Goal: Task Accomplishment & Management: Use online tool/utility

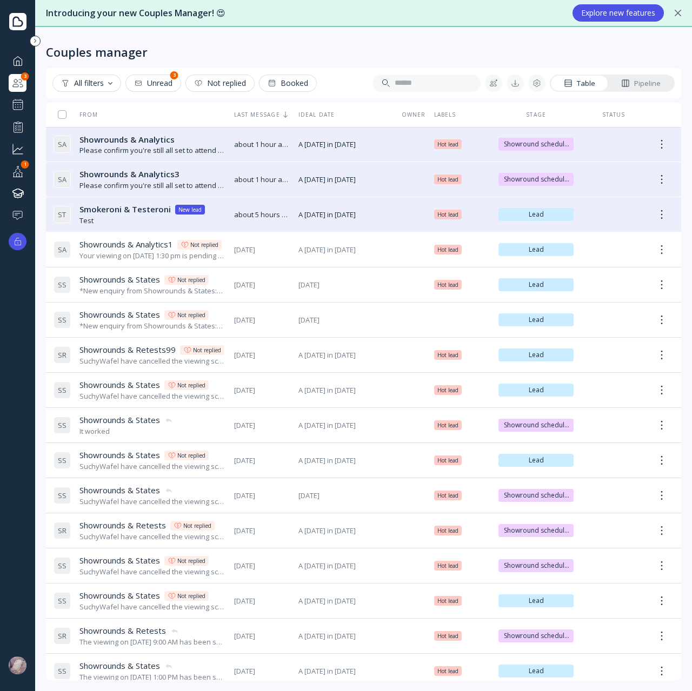
click at [14, 238] on div at bounding box center [18, 241] width 9 height 9
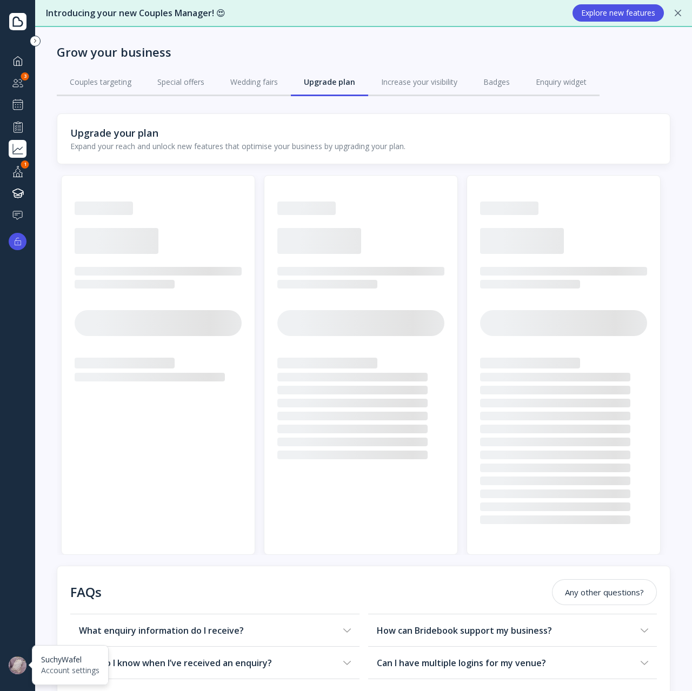
click at [13, 664] on div at bounding box center [18, 666] width 18 height 18
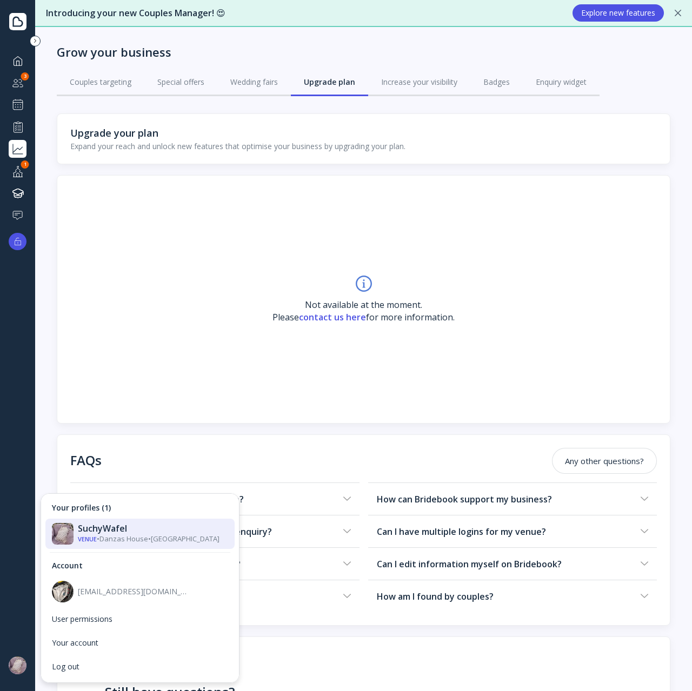
click at [16, 583] on div "Dashboard Couples manager 3 Showrounds Scheduler Performance Grow your business…" at bounding box center [17, 339] width 35 height 575
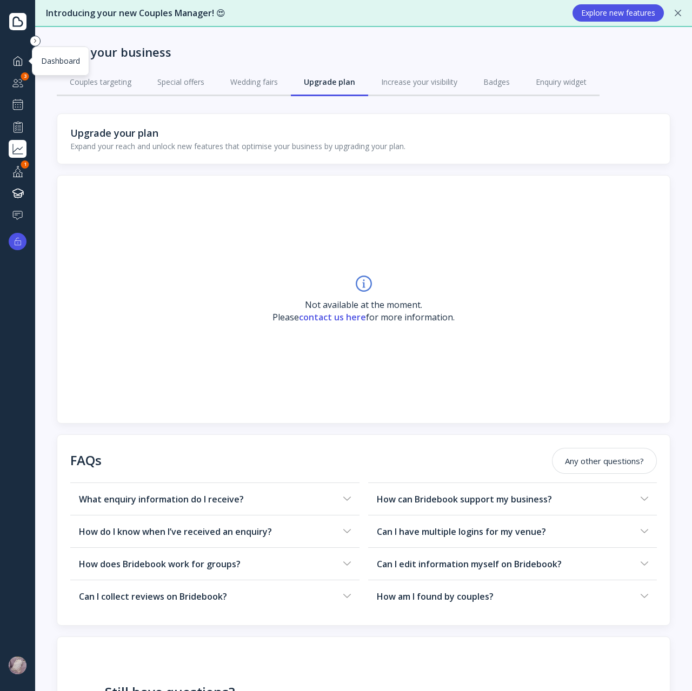
click at [18, 63] on div at bounding box center [17, 61] width 13 height 14
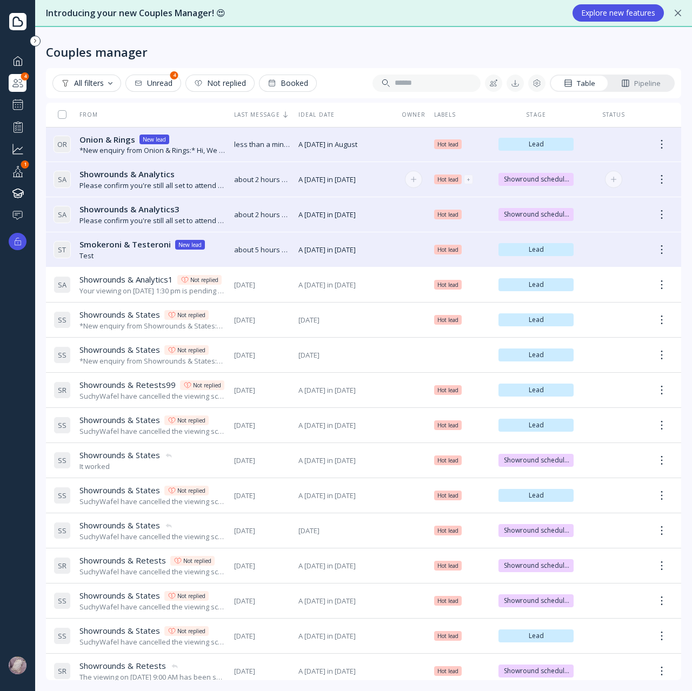
click at [138, 162] on td "S A Showrounds & Analytics Showrounds & Analytics Please confirm you're still a…" at bounding box center [139, 179] width 181 height 35
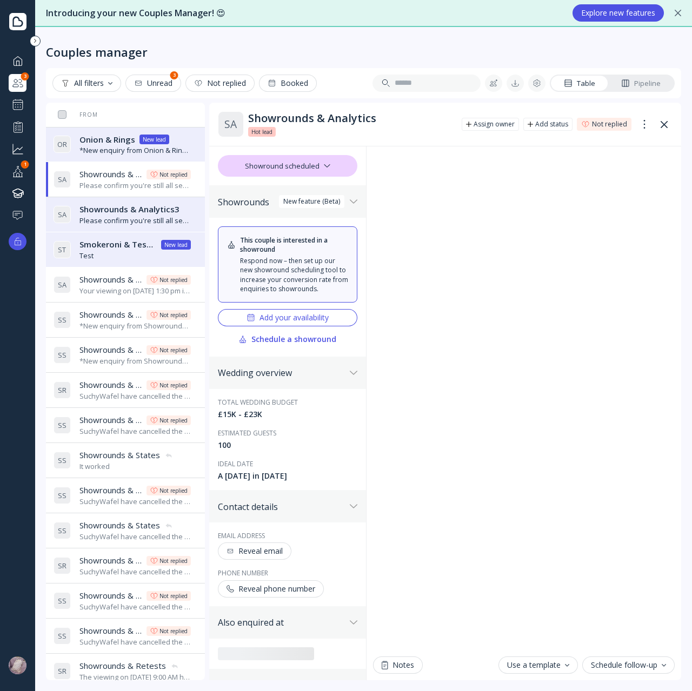
click at [98, 132] on div "O R Onion & Rings Onion & Rings New lead *New enquiry from Onion & Rings:* Hi, …" at bounding box center [122, 145] width 137 height 30
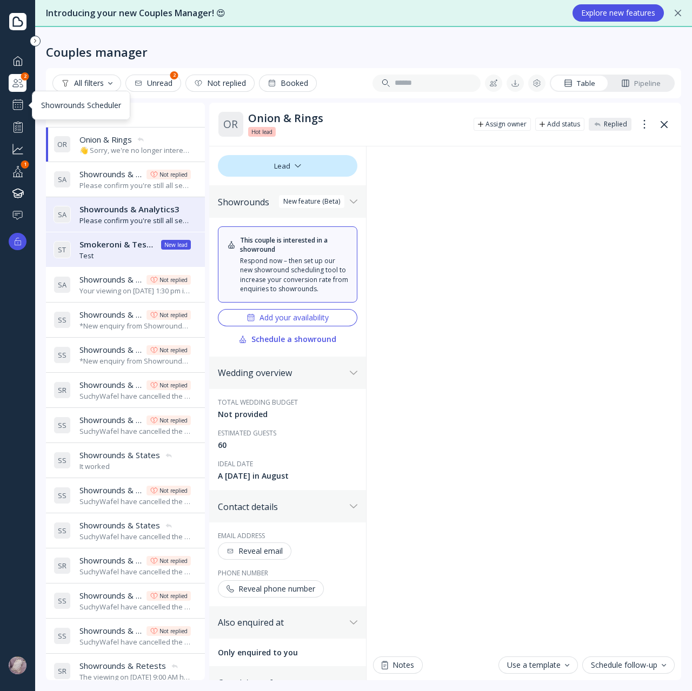
click at [16, 104] on div at bounding box center [17, 104] width 13 height 13
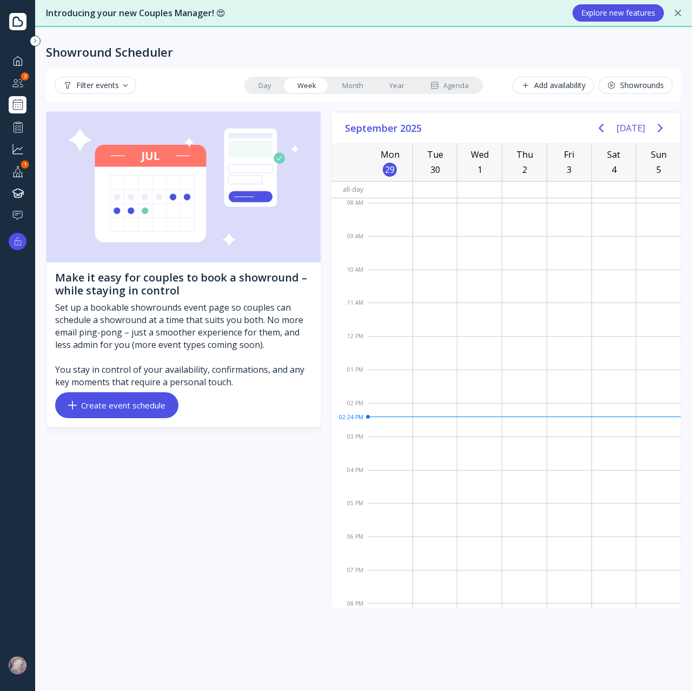
click at [151, 407] on div "Create event schedule" at bounding box center [116, 405] width 97 height 9
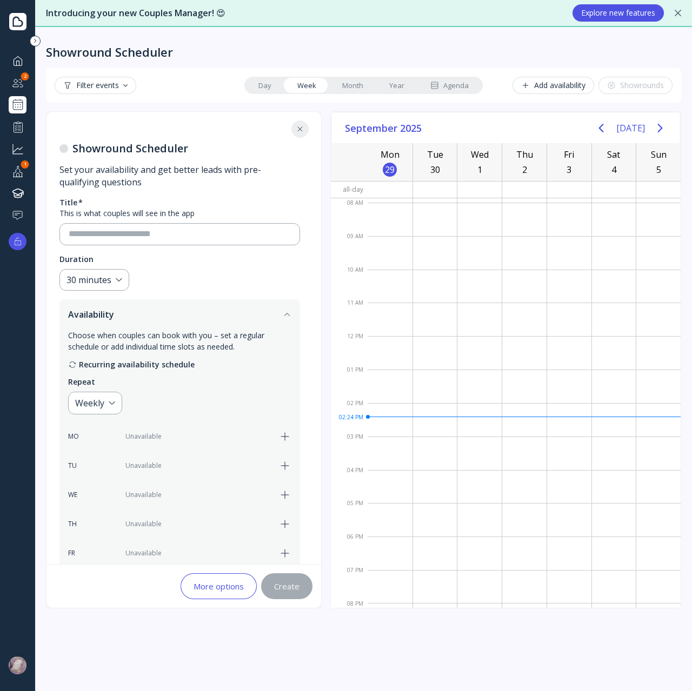
click at [287, 461] on icon "button" at bounding box center [284, 466] width 13 height 13
click at [287, 481] on div "MO Unavailable TU 8:00 am - 4:00 pm WE Unavailable TH Unavailable FR Unavailabl…" at bounding box center [179, 524] width 223 height 198
click at [287, 494] on icon "button" at bounding box center [284, 495] width 13 height 13
click at [230, 637] on div "Showround Scheduler Filter events Day Week Month Year Agenda Add availability S…" at bounding box center [363, 359] width 657 height 664
click at [287, 584] on div "Create" at bounding box center [286, 586] width 25 height 9
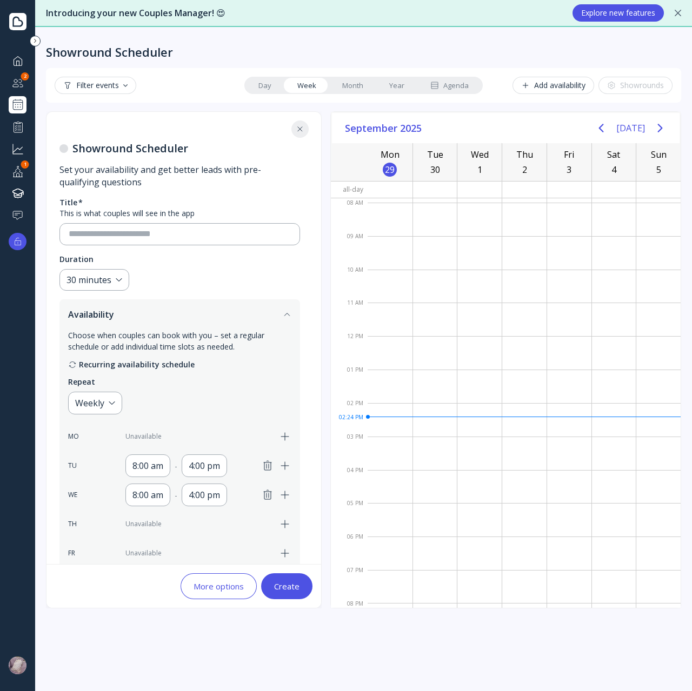
click at [282, 583] on div "Create" at bounding box center [286, 586] width 25 height 9
click at [294, 595] on button "Create" at bounding box center [286, 587] width 51 height 26
click at [287, 583] on div "Create" at bounding box center [286, 586] width 25 height 9
click at [284, 589] on div "Create" at bounding box center [286, 586] width 25 height 9
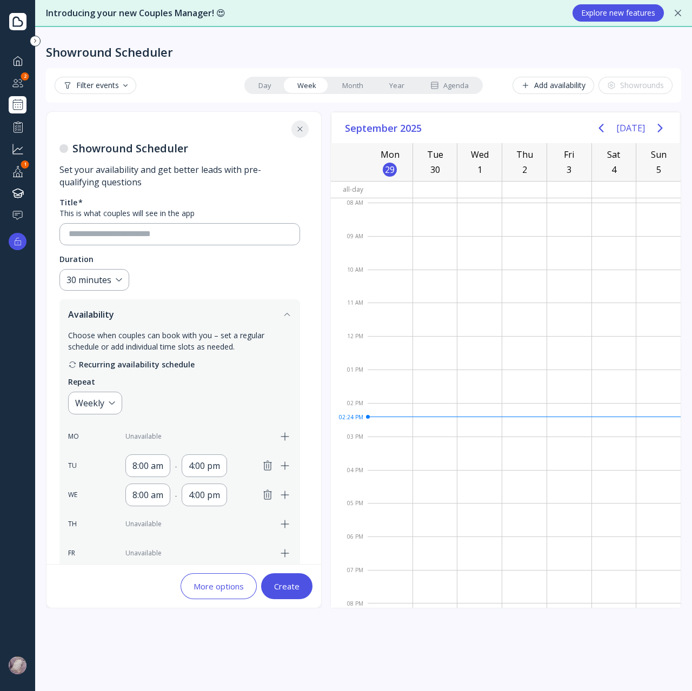
click at [284, 589] on div "Create" at bounding box center [286, 586] width 25 height 9
